Goal: Navigation & Orientation: Find specific page/section

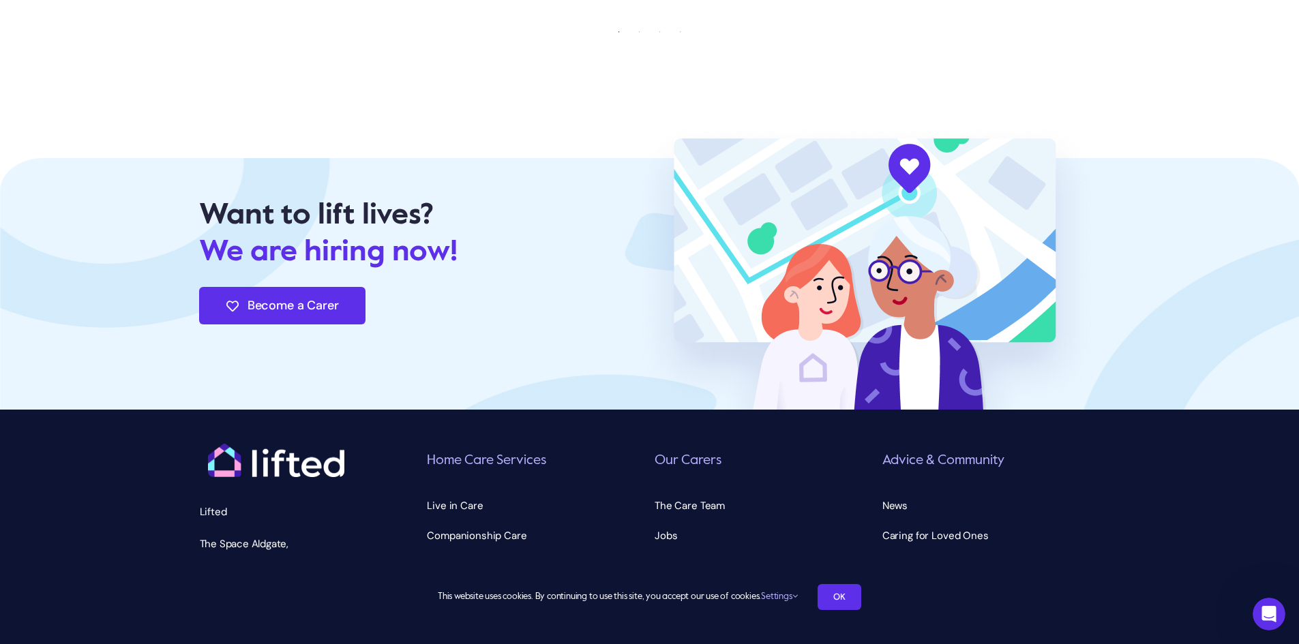
scroll to position [4742, 0]
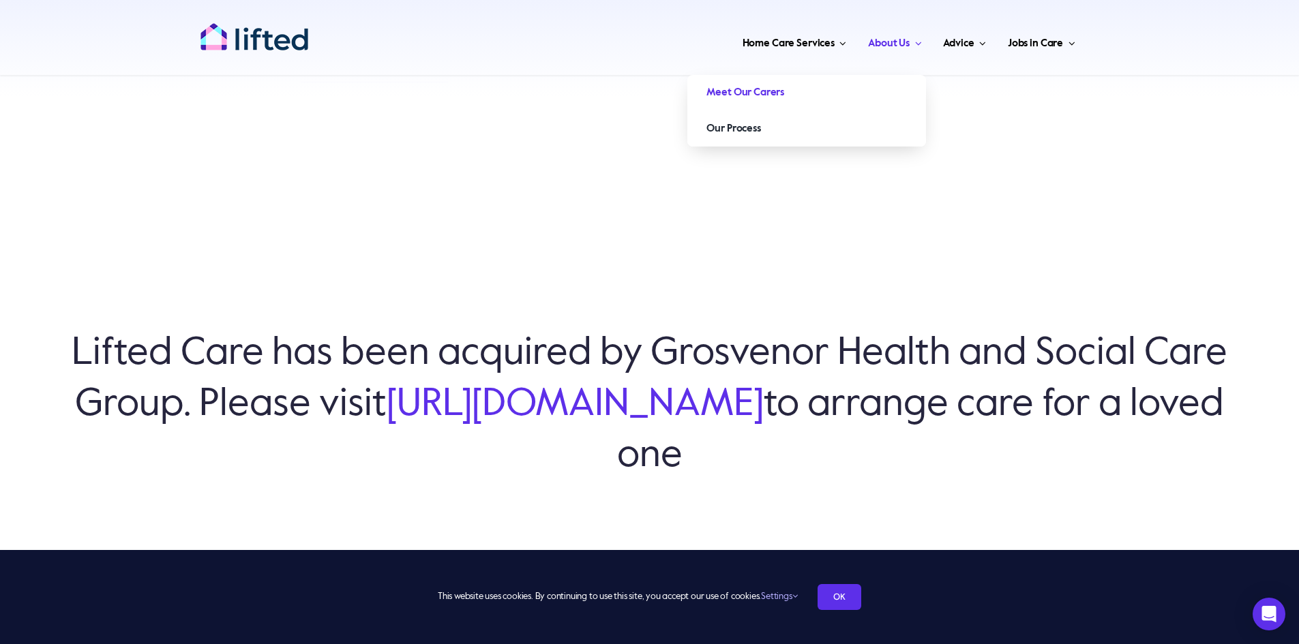
click at [752, 88] on span "Meet Our Carers" at bounding box center [745, 93] width 78 height 22
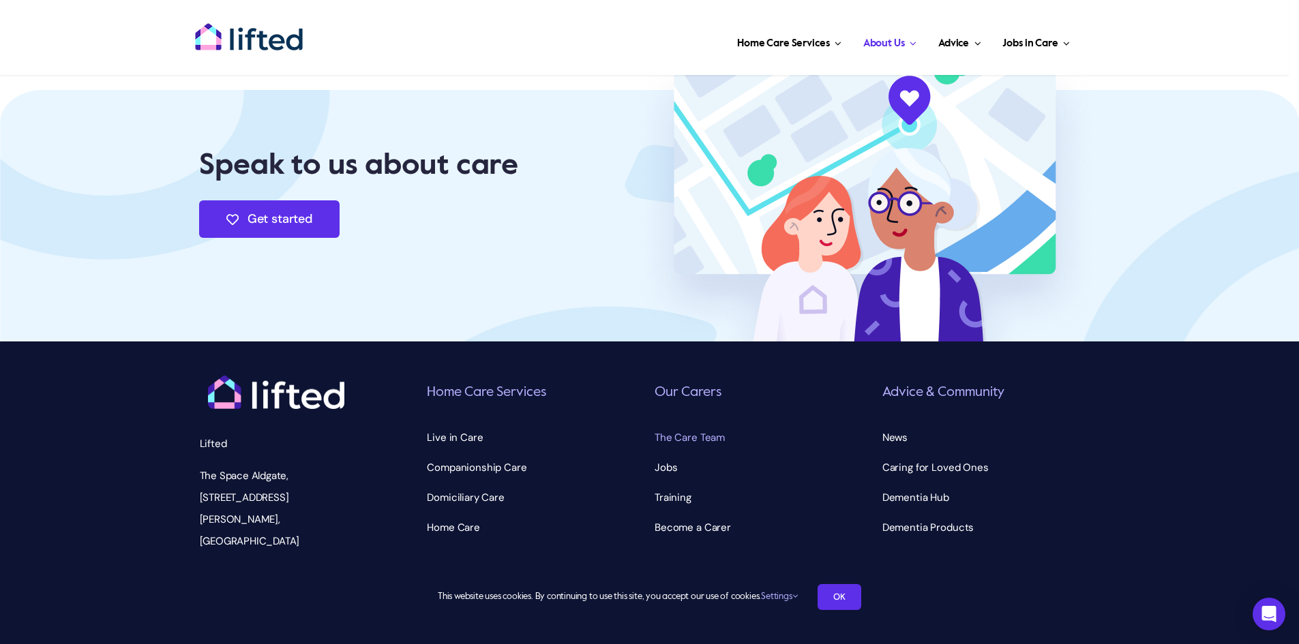
scroll to position [4249, 0]
